Goal: Communication & Community: Connect with others

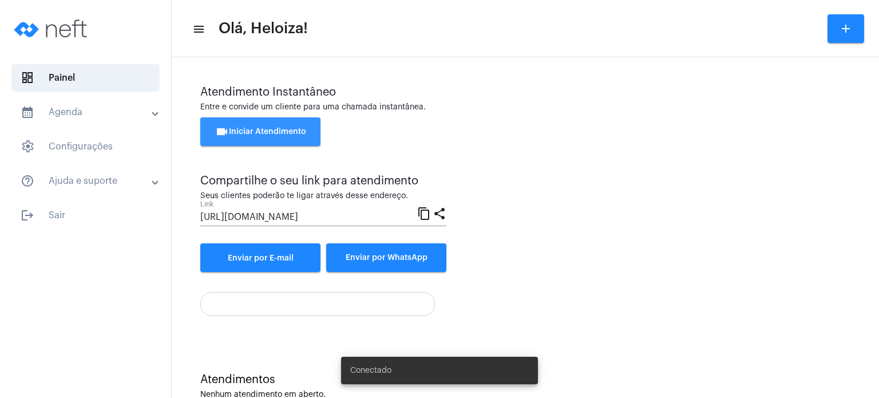
click at [283, 128] on span "videocam Iniciar Atendimento" at bounding box center [260, 132] width 91 height 8
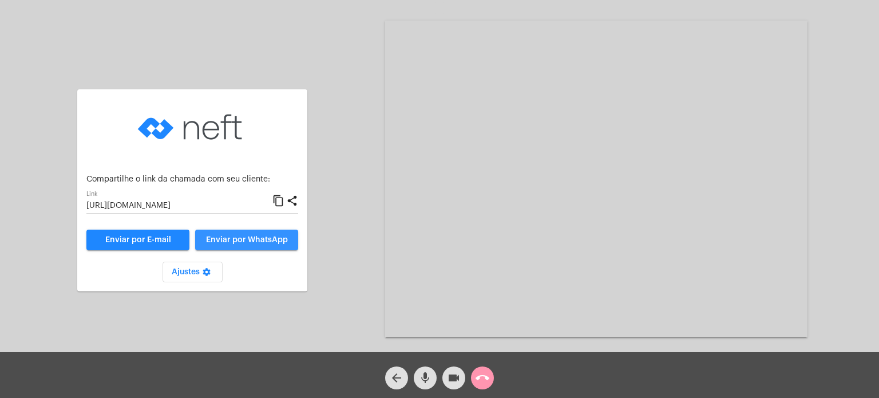
click at [244, 242] on span "Enviar por WhatsApp" at bounding box center [247, 240] width 82 height 8
click at [226, 236] on span "Enviar por WhatsApp" at bounding box center [247, 240] width 82 height 8
click at [262, 240] on span "Enviar por WhatsApp" at bounding box center [247, 240] width 82 height 8
click at [266, 244] on span "Enviar por WhatsApp" at bounding box center [247, 240] width 82 height 8
